Goal: Task Accomplishment & Management: Manage account settings

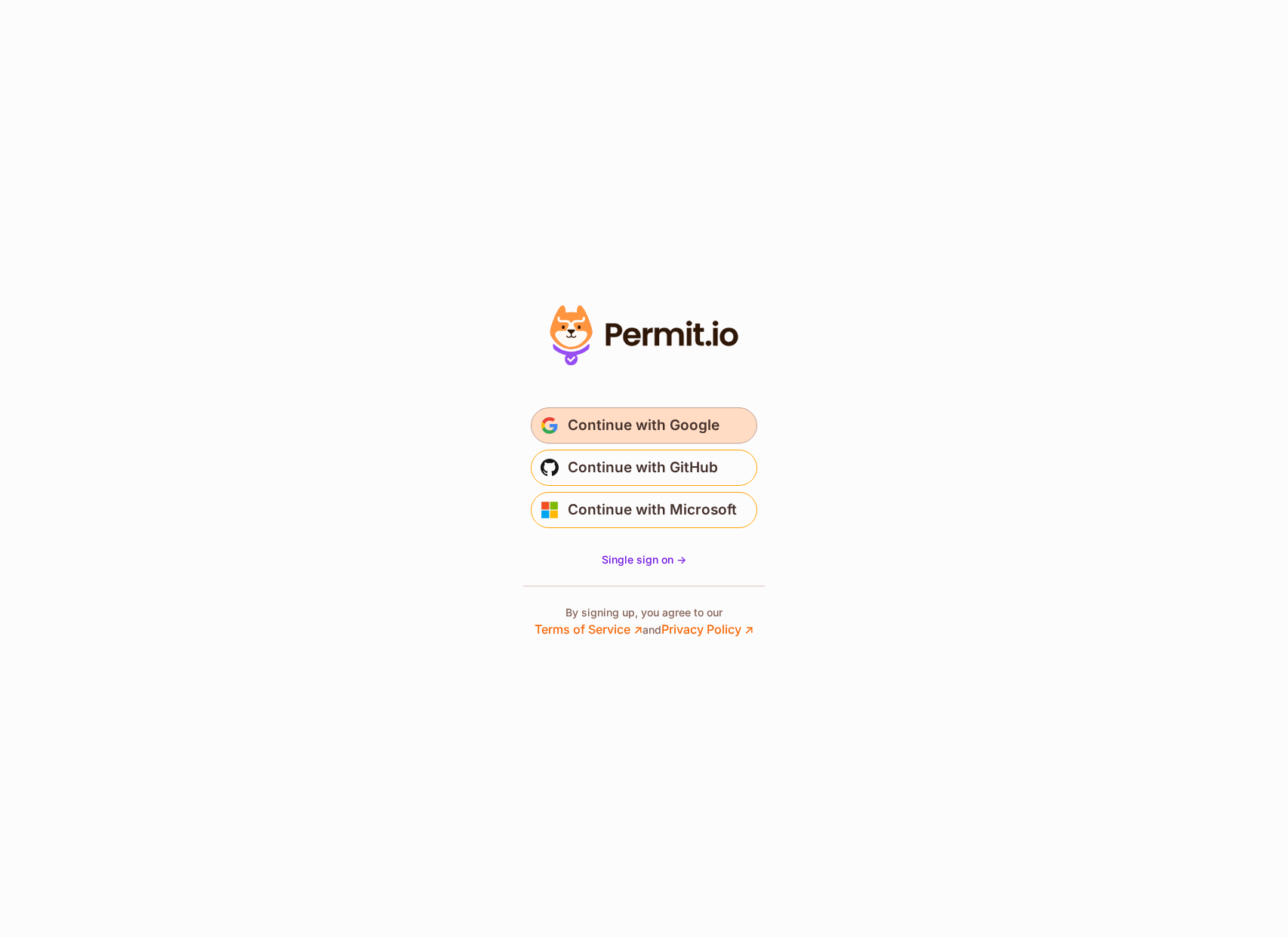
click at [648, 416] on span "Continue with Google" at bounding box center [643, 426] width 151 height 24
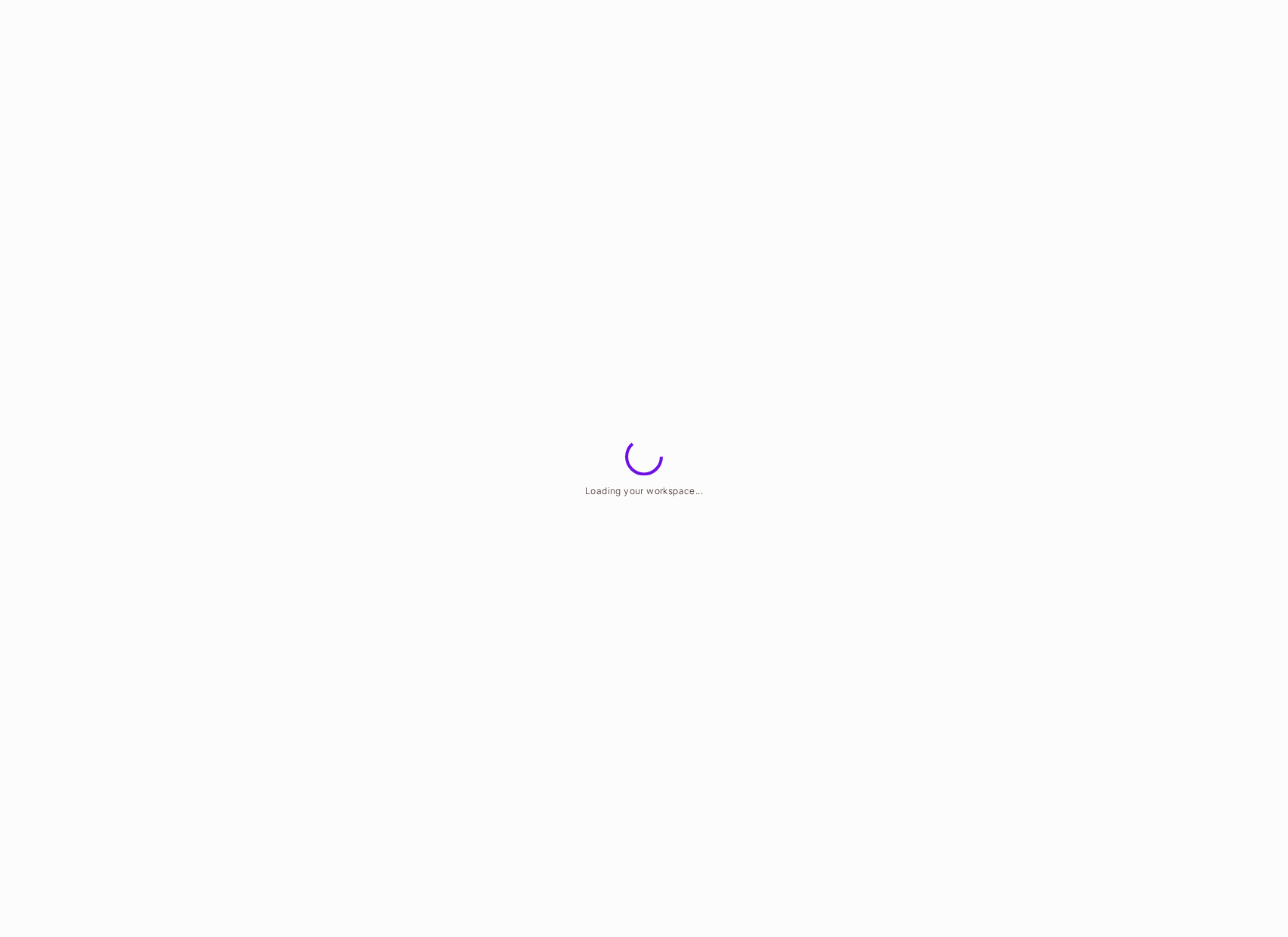
click at [736, 0] on html "Loading your workspace..." at bounding box center [644, 0] width 1288 height 0
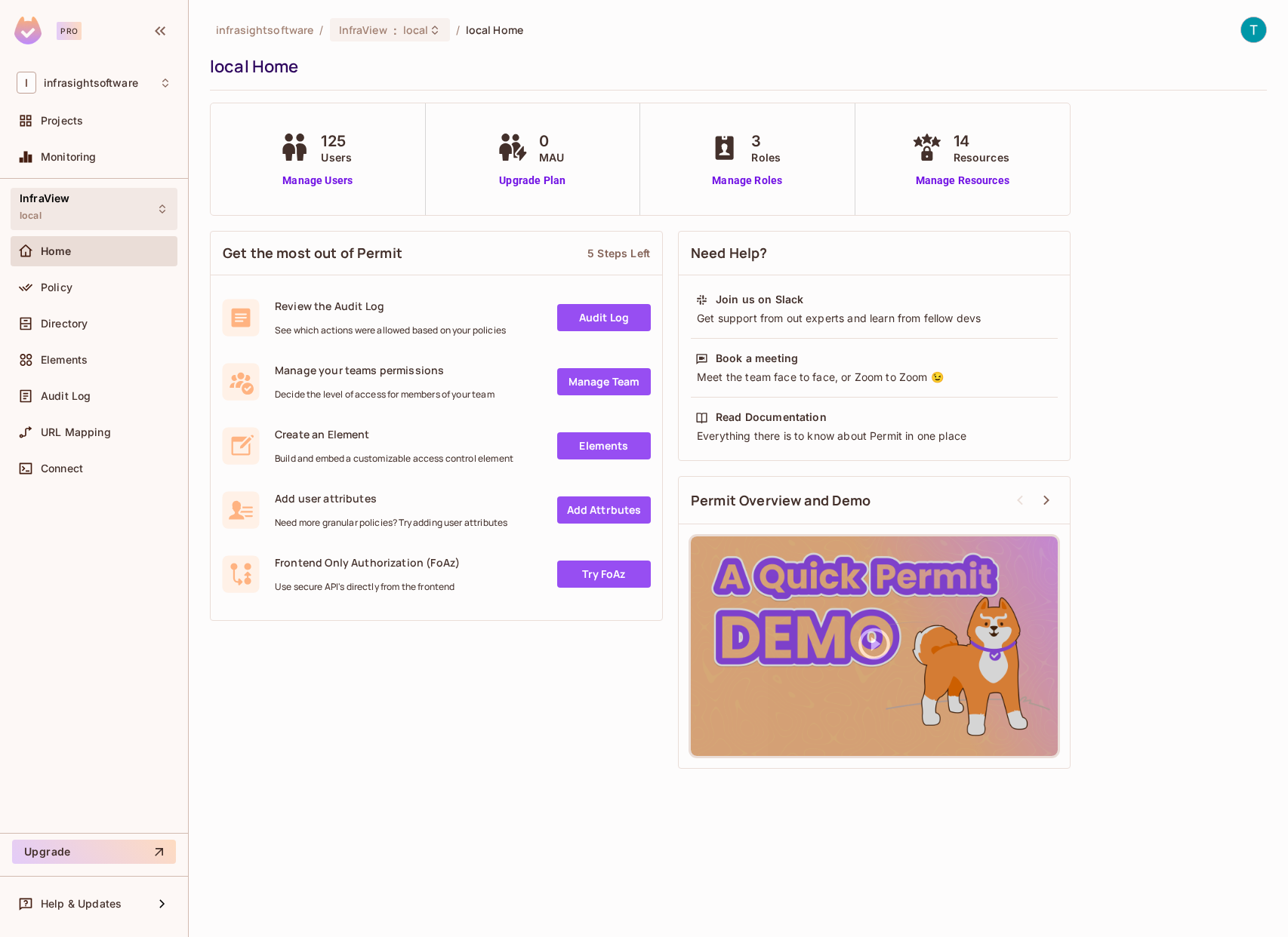
click at [61, 202] on span "InfraView" at bounding box center [44, 198] width 50 height 12
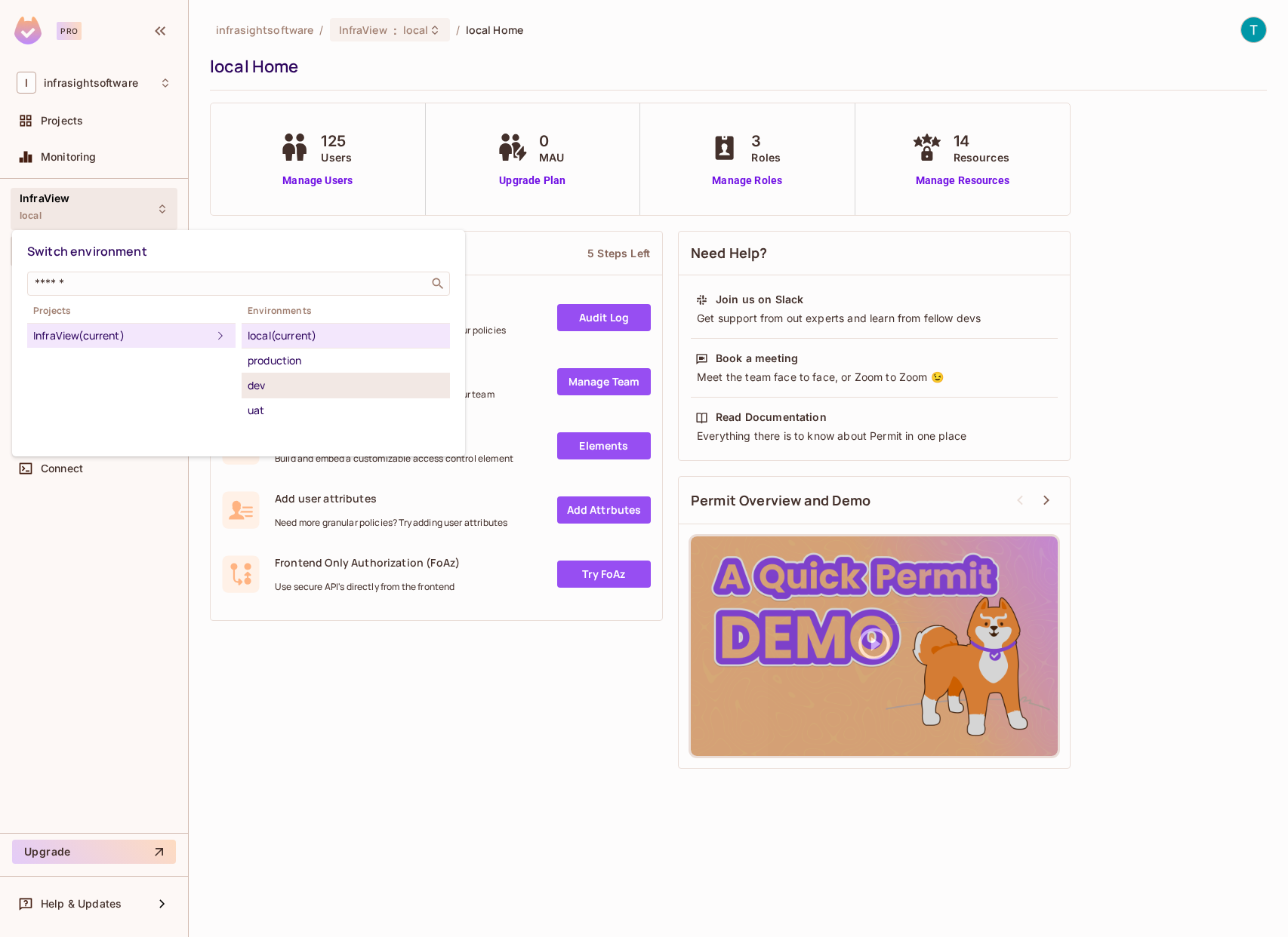
click at [272, 389] on div "dev" at bounding box center [345, 385] width 196 height 18
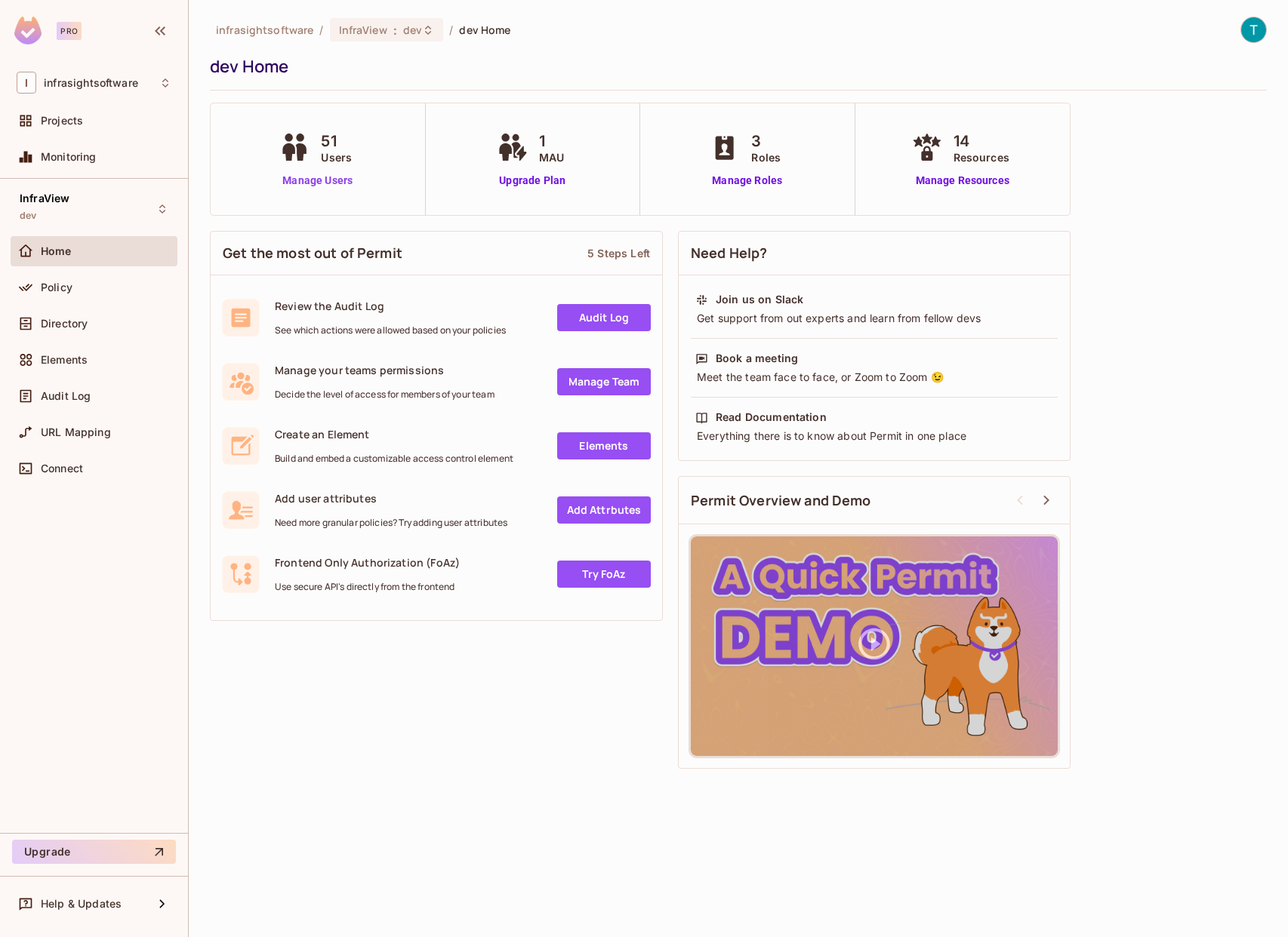
click at [324, 180] on link "Manage Users" at bounding box center [317, 180] width 84 height 16
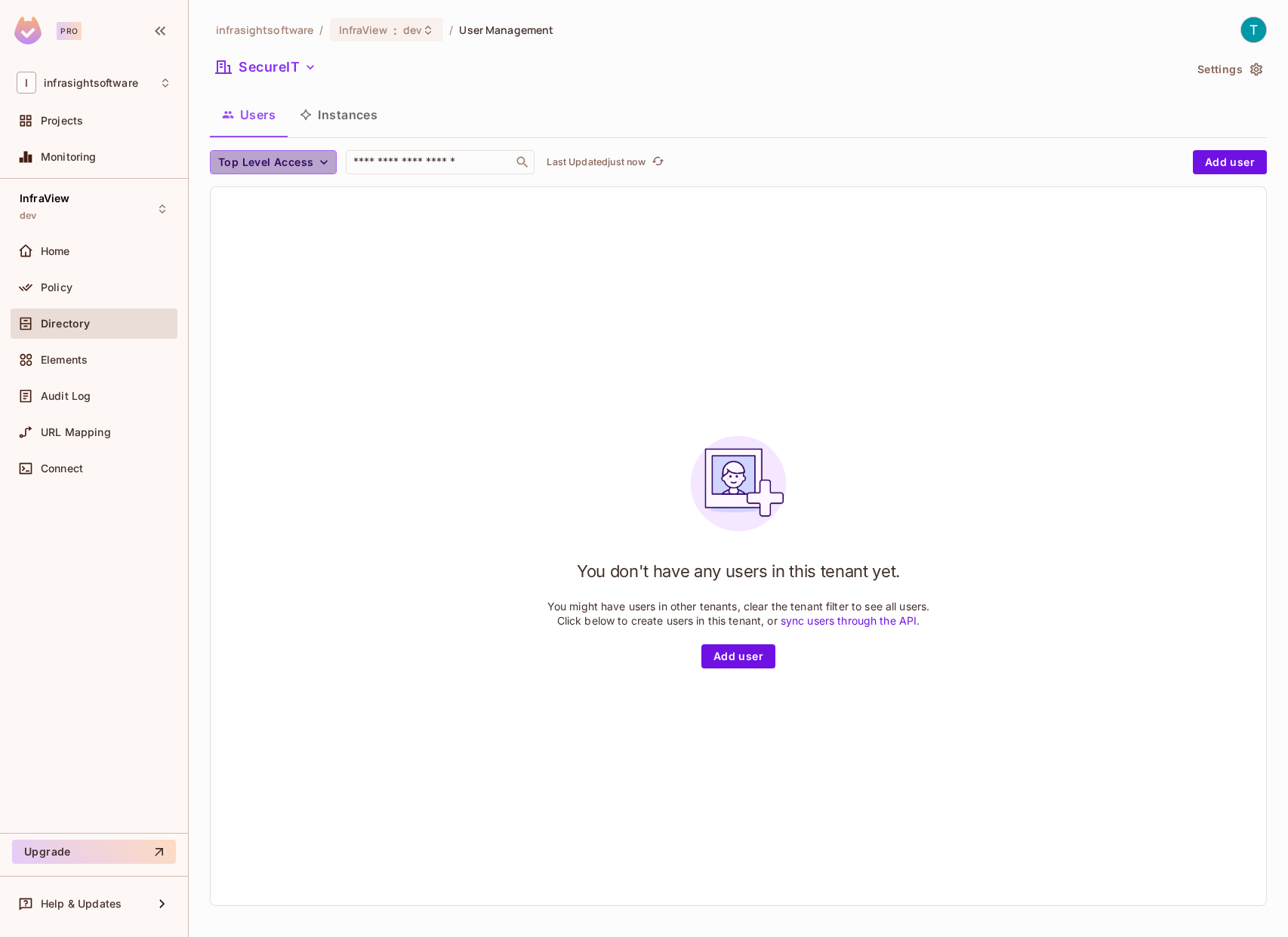
click at [329, 167] on icon "button" at bounding box center [324, 162] width 15 height 15
click at [252, 196] on span "Admin" at bounding box center [258, 197] width 74 height 15
click at [297, 72] on button "SecureIT" at bounding box center [265, 67] width 112 height 24
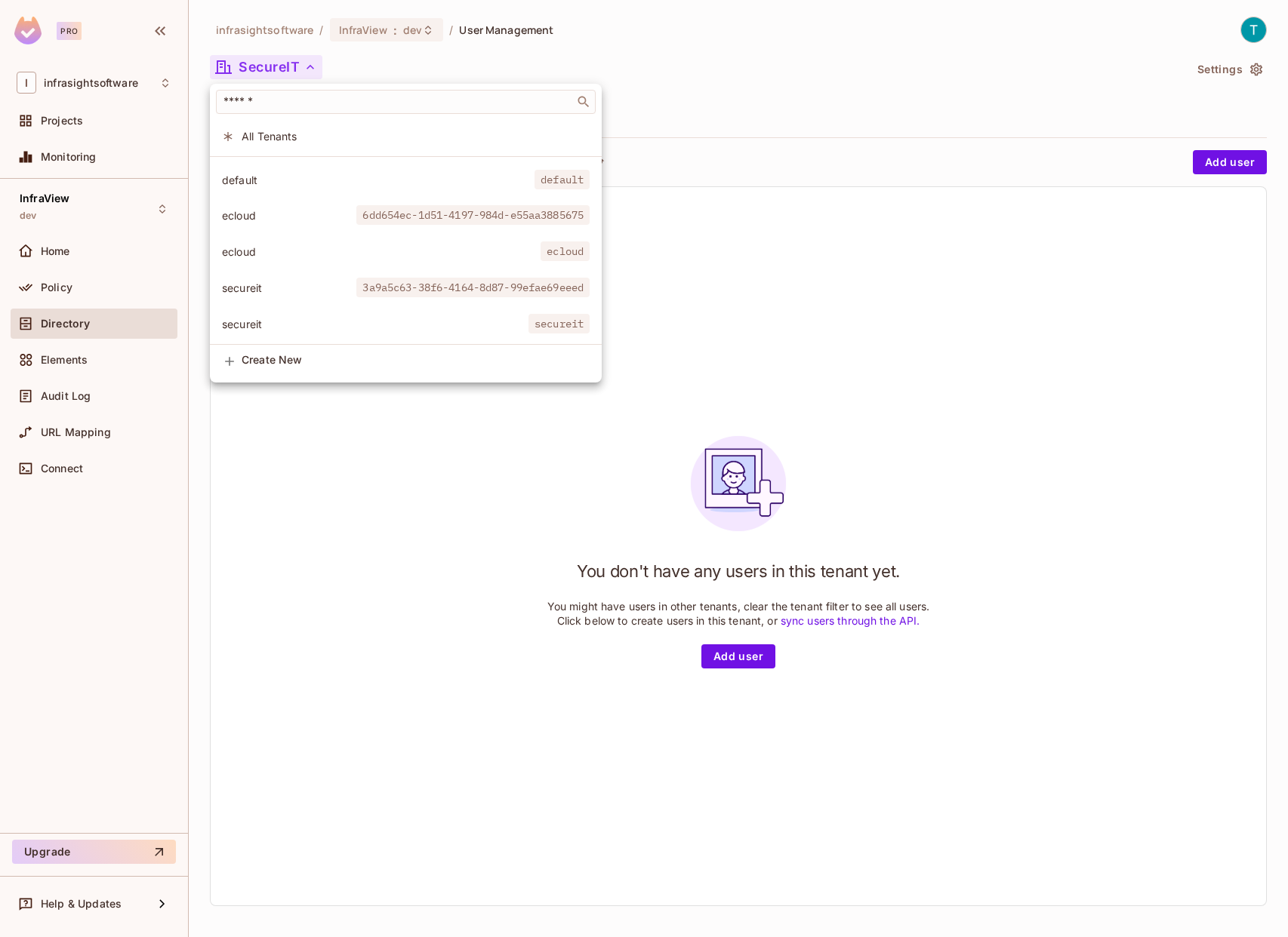
scroll to position [124, 0]
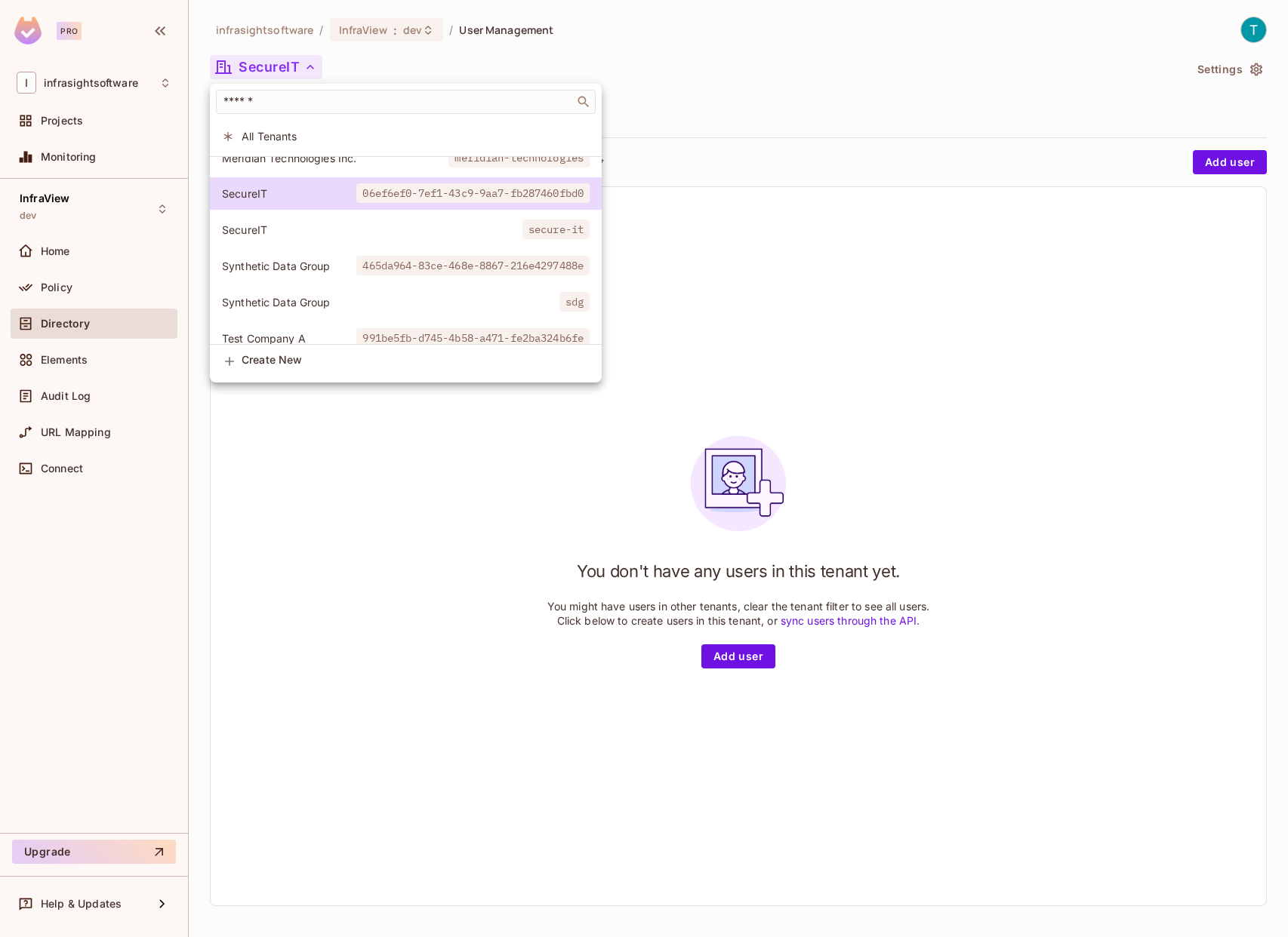
click at [303, 118] on div "​" at bounding box center [405, 102] width 392 height 36
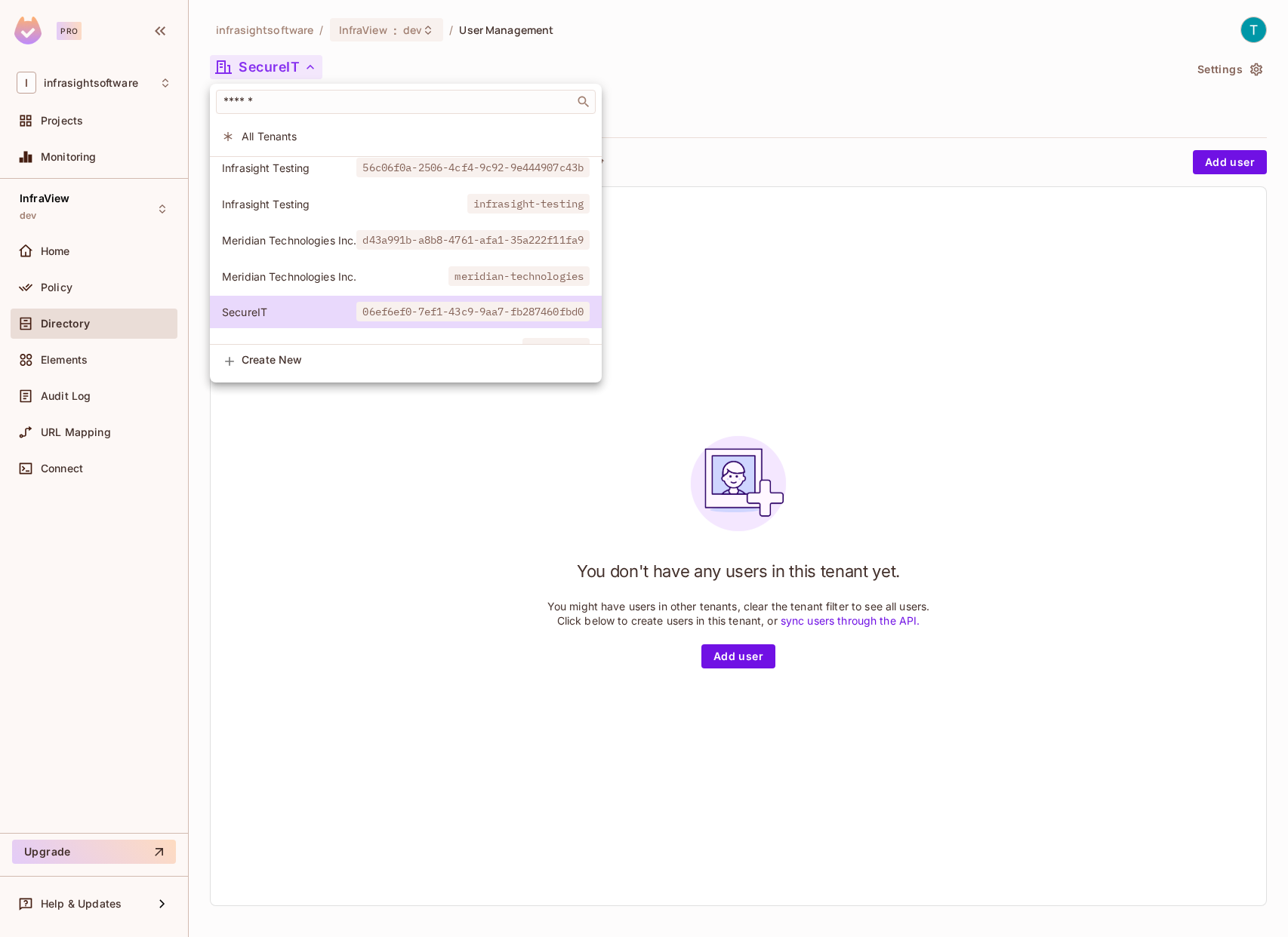
scroll to position [0, 0]
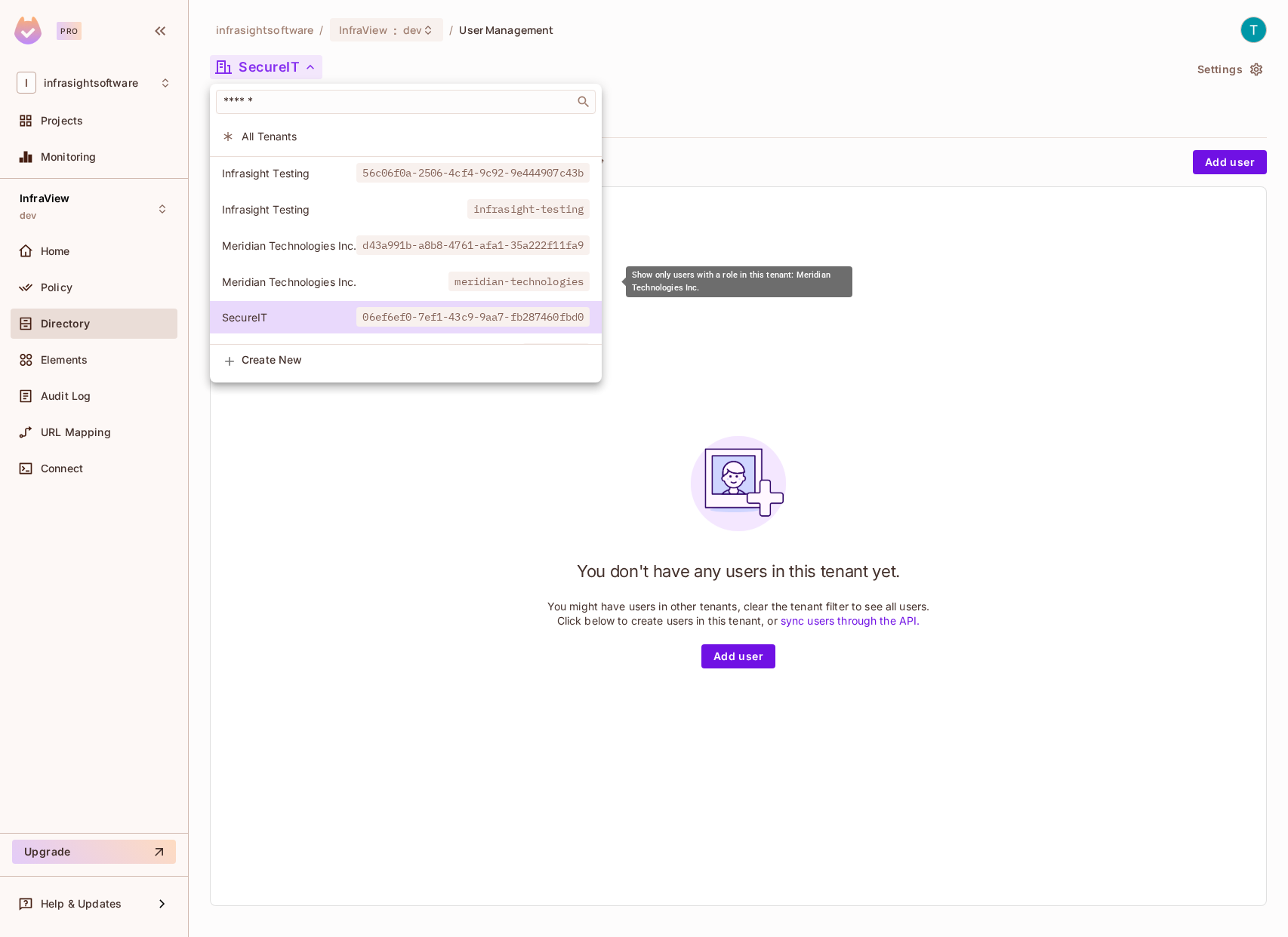
click at [300, 277] on span "Meridian Technologies Inc." at bounding box center [334, 281] width 227 height 15
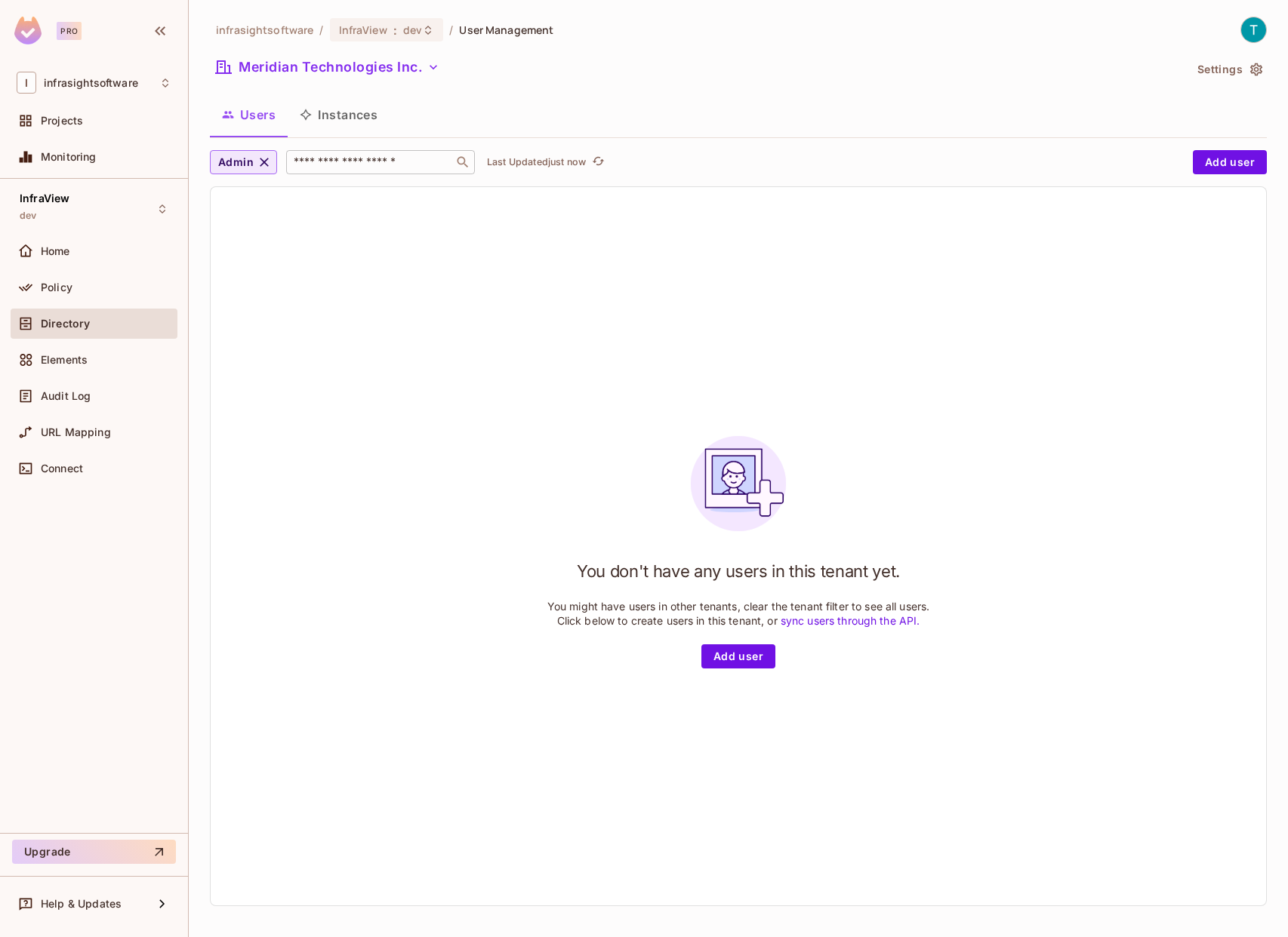
click at [324, 157] on input "text" at bounding box center [369, 162] width 158 height 15
click at [293, 30] on span "infrasightsoftware" at bounding box center [264, 29] width 97 height 15
click at [393, 32] on span ":" at bounding box center [395, 30] width 5 height 12
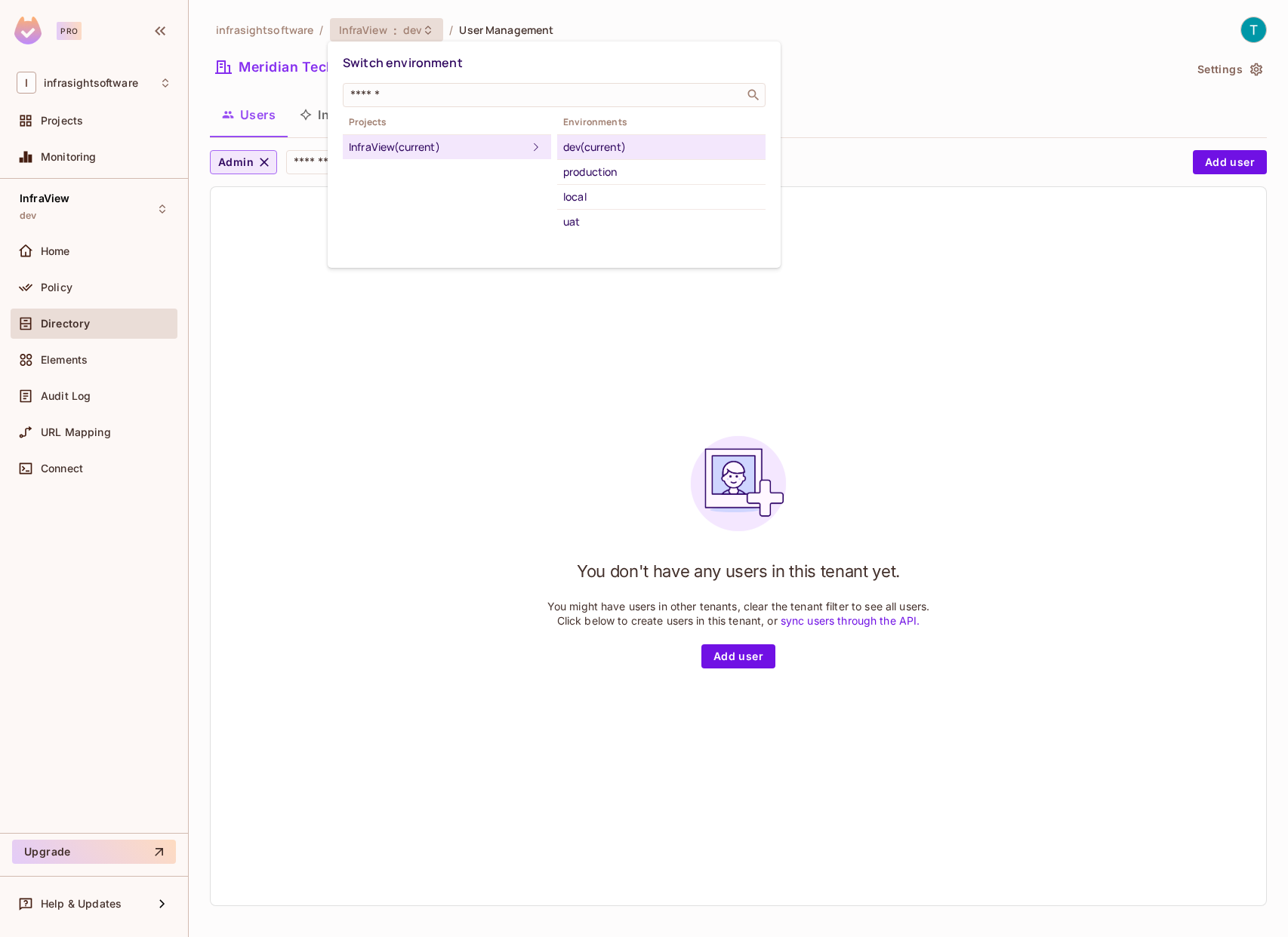
click at [542, 30] on div at bounding box center [644, 468] width 1288 height 937
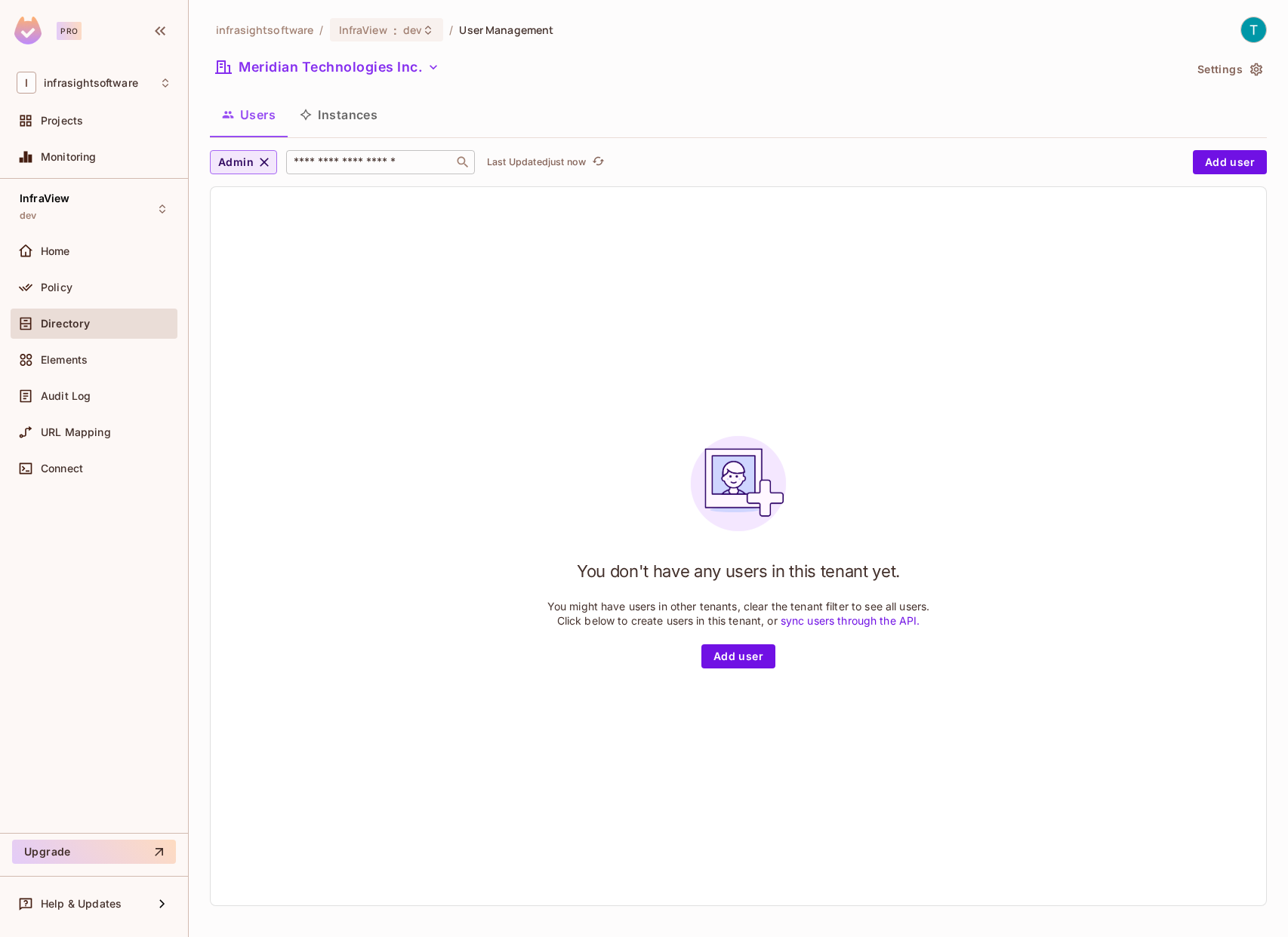
click at [341, 156] on input "text" at bounding box center [369, 162] width 158 height 15
click at [606, 630] on div "You don't have any users in this tenant yet. You might have users in other tena…" at bounding box center [738, 546] width 382 height 245
click at [607, 627] on p "You might have users in other tenants, clear the tenant filter to see all users…" at bounding box center [738, 614] width 382 height 29
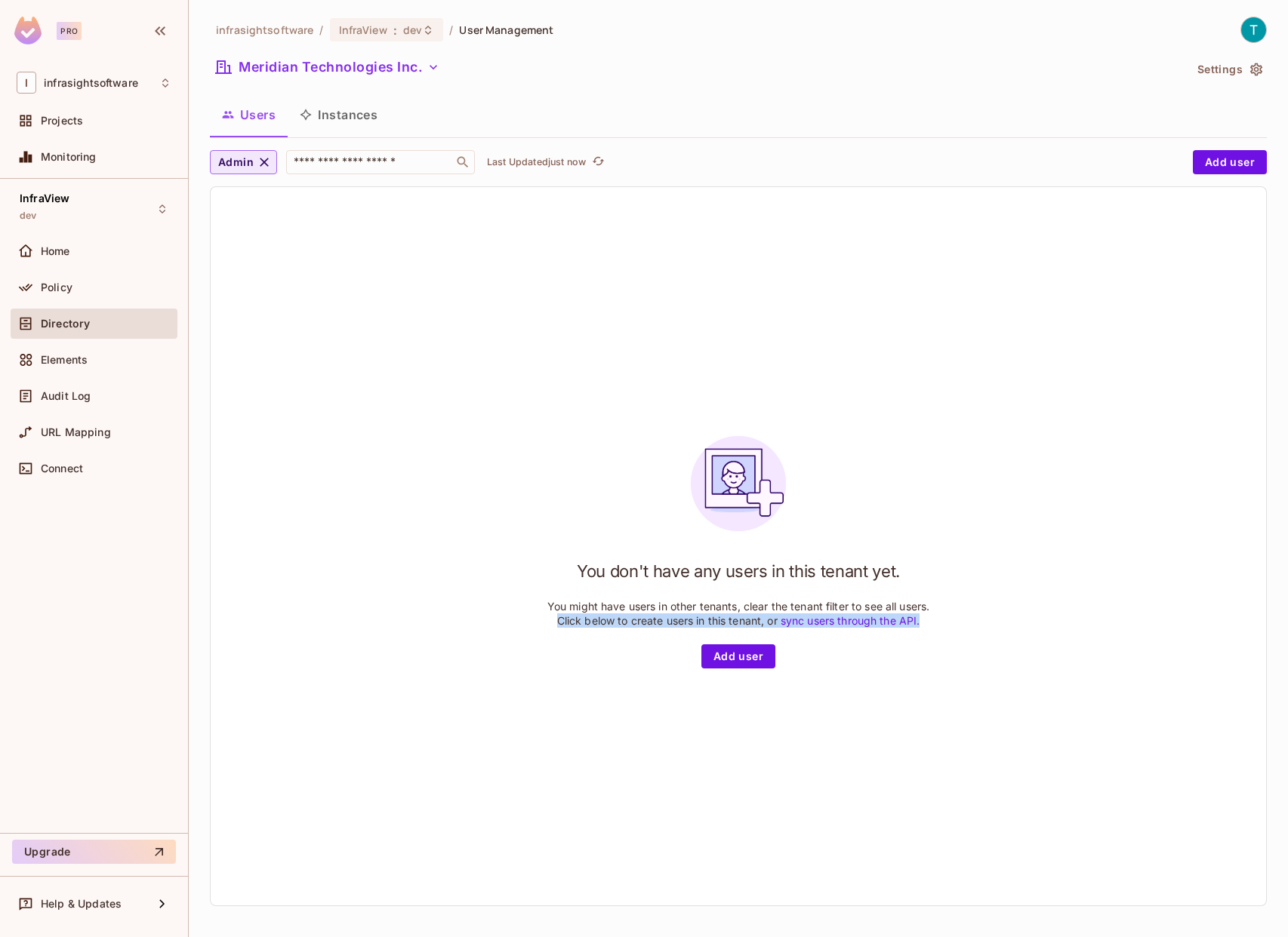
click at [235, 157] on span "Admin" at bounding box center [235, 162] width 35 height 19
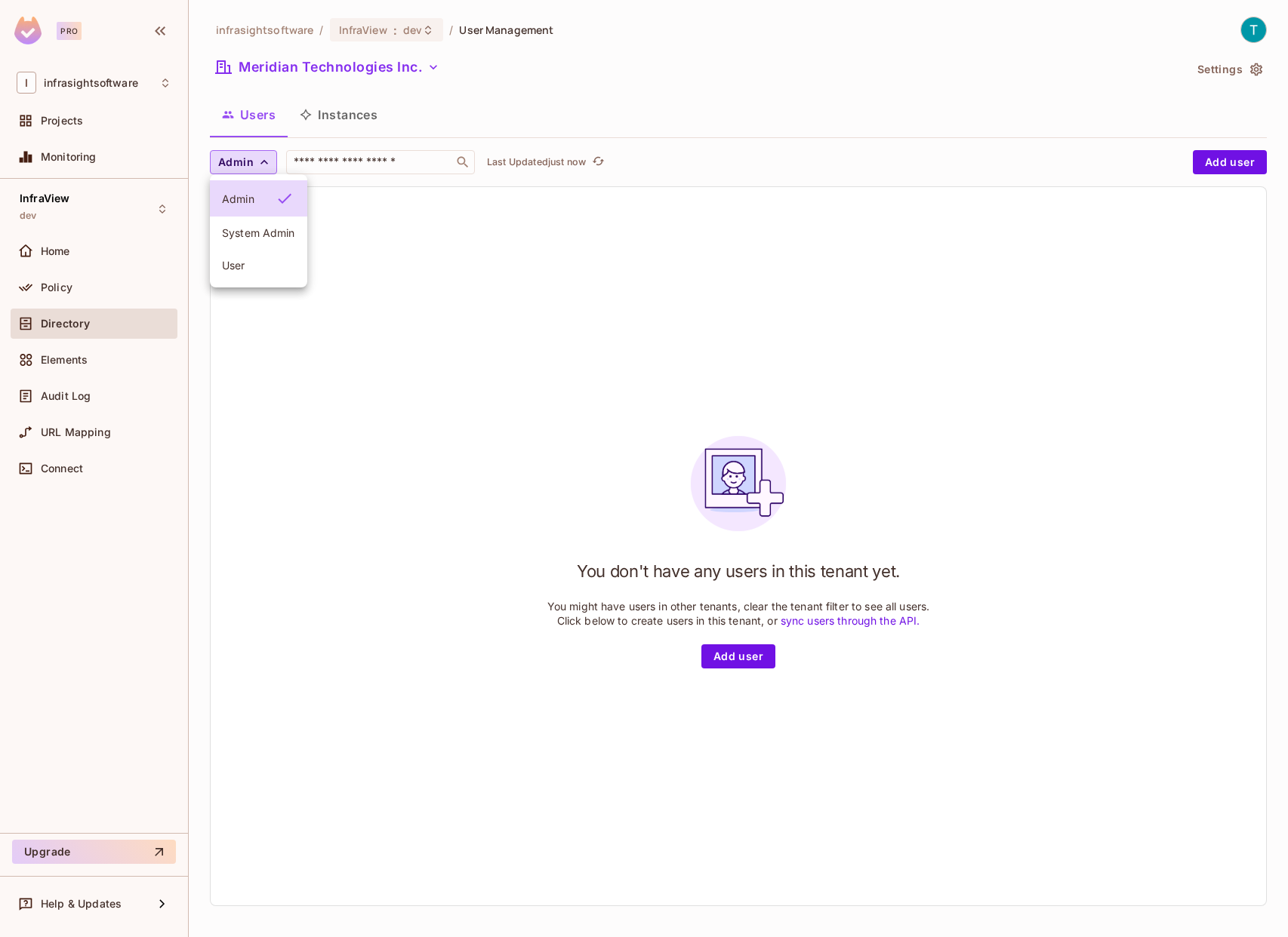
click at [261, 157] on div at bounding box center [644, 468] width 1288 height 937
click at [259, 163] on icon "button" at bounding box center [264, 162] width 15 height 15
click at [318, 120] on button "Instances" at bounding box center [338, 115] width 102 height 38
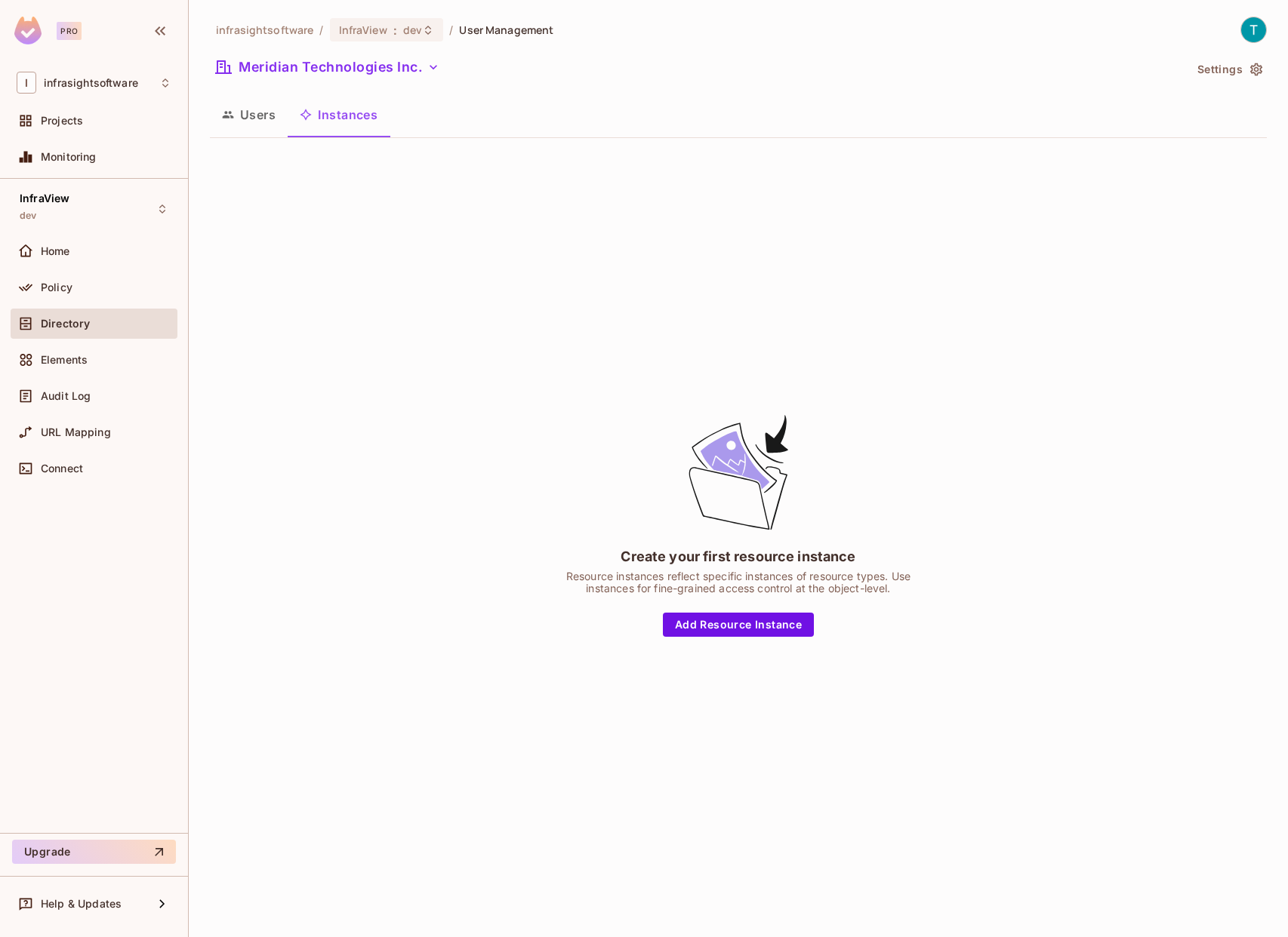
click at [251, 115] on button "Users" at bounding box center [248, 115] width 78 height 38
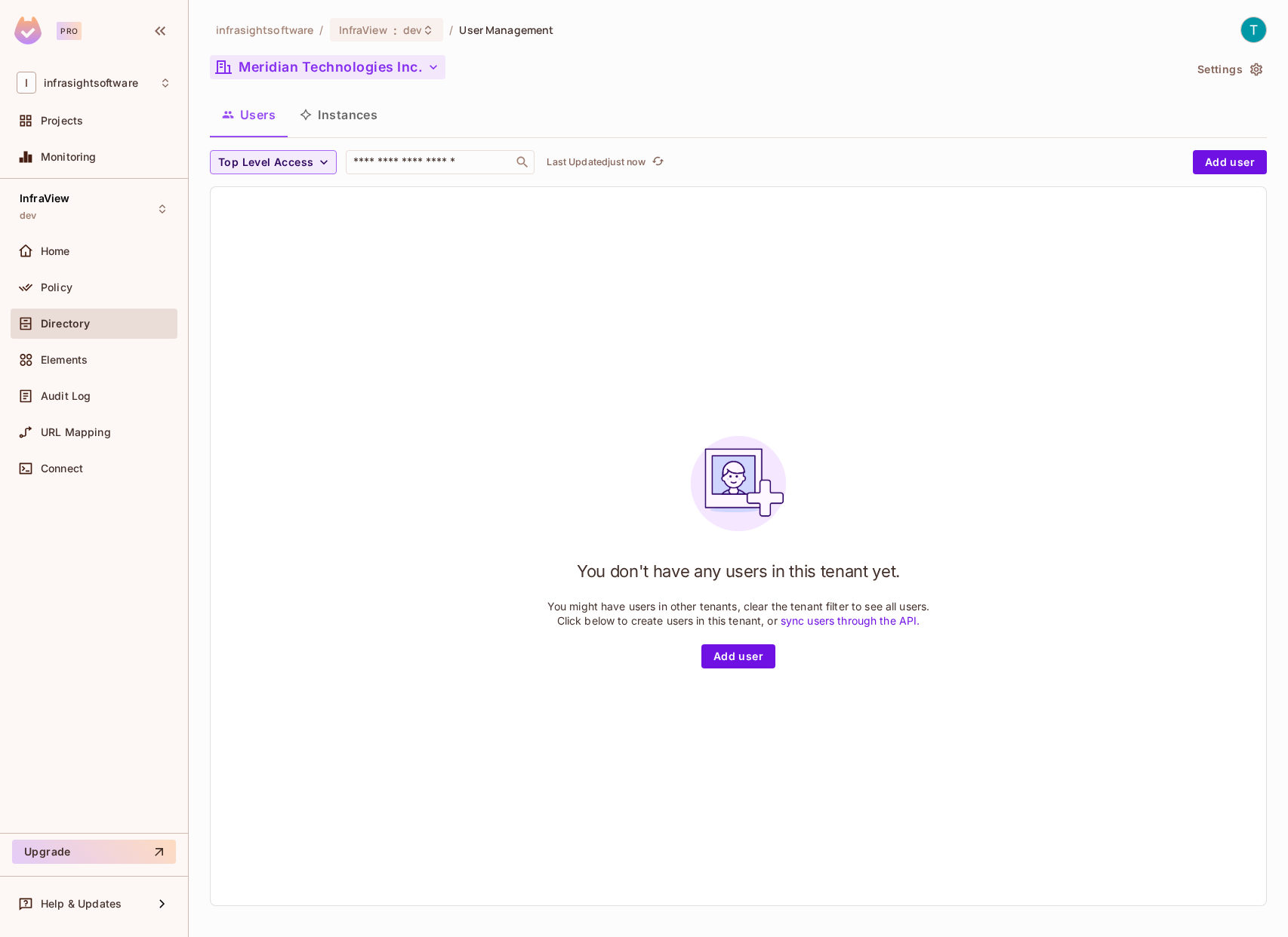
click at [413, 72] on button "Meridian Technologies Inc." at bounding box center [327, 67] width 235 height 24
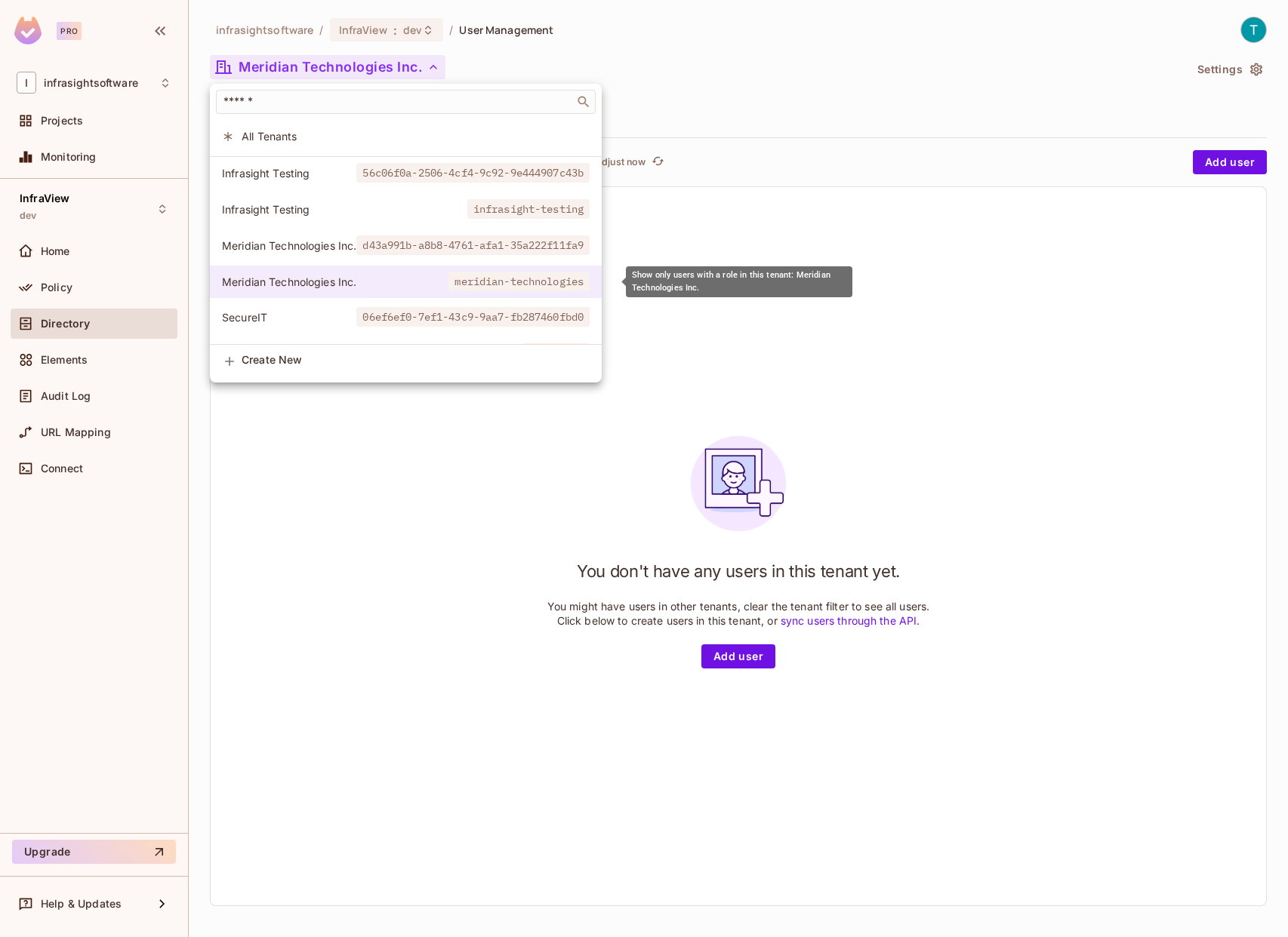
click at [341, 279] on span "Meridian Technologies Inc." at bounding box center [334, 281] width 227 height 15
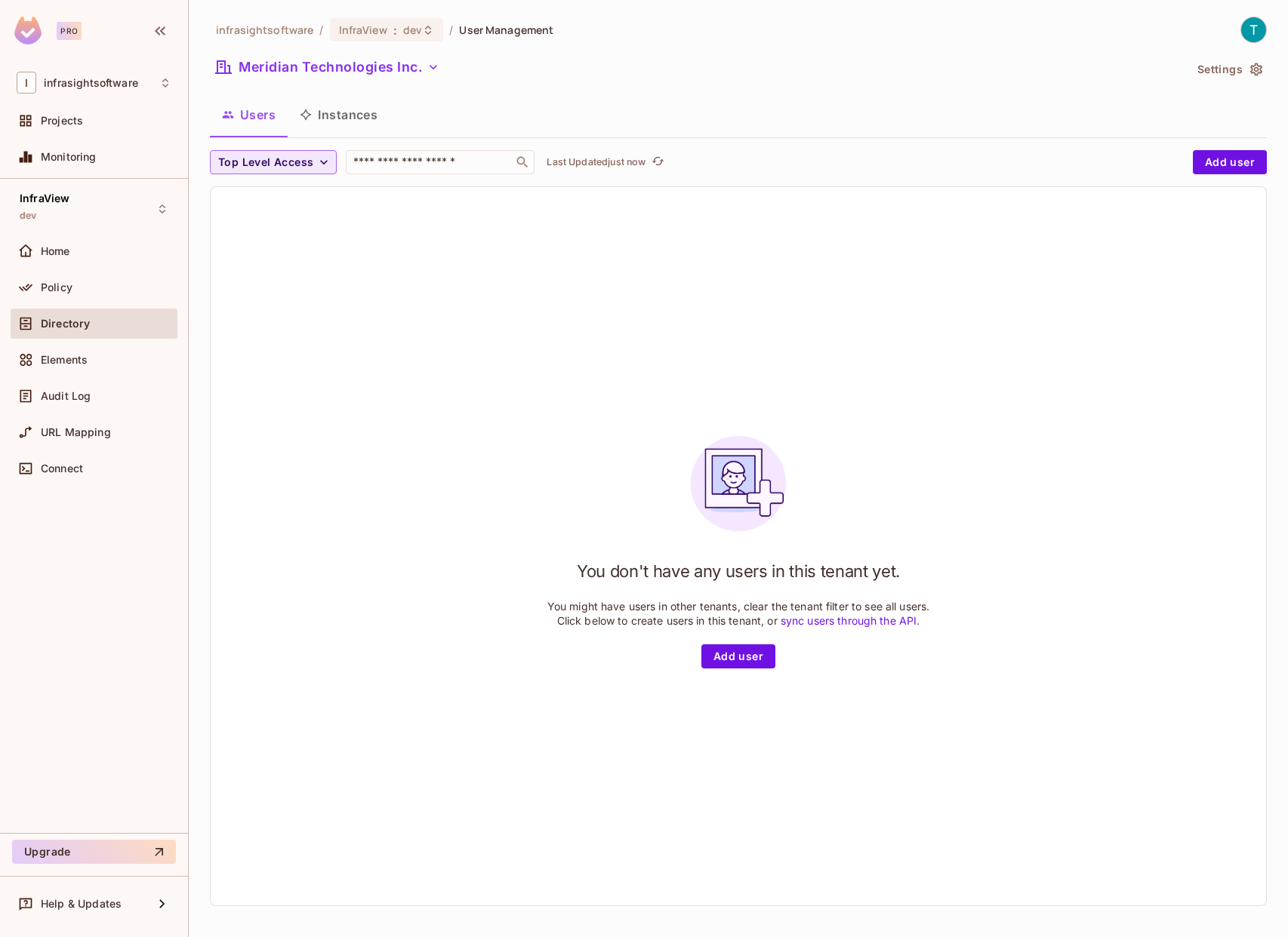
click at [261, 153] on span "Top Level Access" at bounding box center [265, 162] width 95 height 19
click at [210, 168] on div at bounding box center [644, 468] width 1288 height 937
click at [234, 159] on span "Top Level Access" at bounding box center [265, 162] width 95 height 19
click at [553, 143] on div at bounding box center [644, 468] width 1288 height 937
click at [685, 40] on div "infrasightsoftware / InfraView : dev / User Management" at bounding box center [737, 29] width 1056 height 27
